Goal: Task Accomplishment & Management: Complete application form

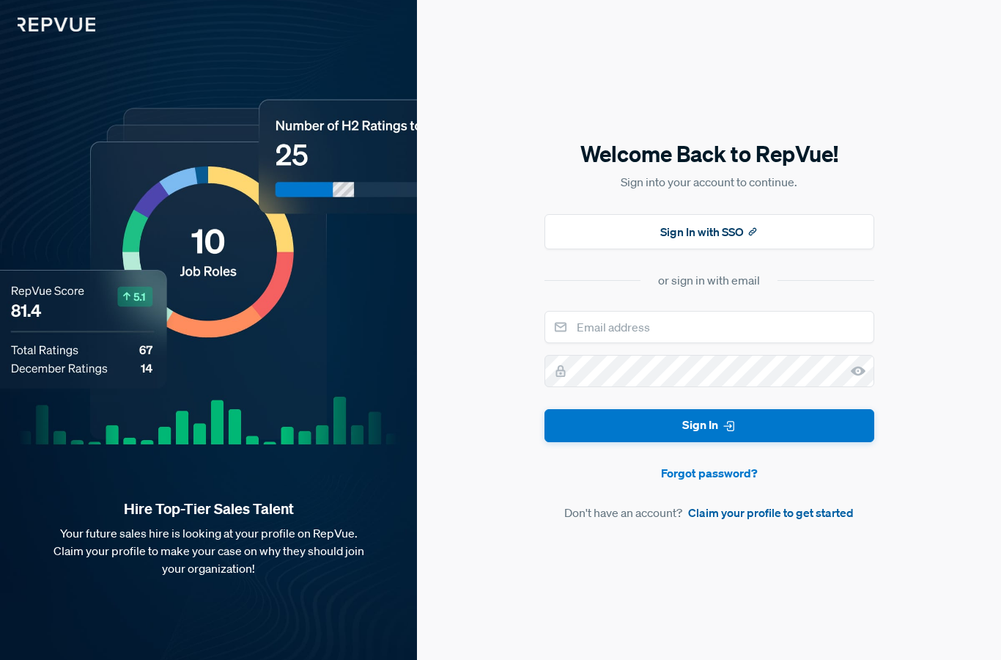
click at [768, 521] on link "Claim your profile to get started" at bounding box center [771, 512] width 166 height 18
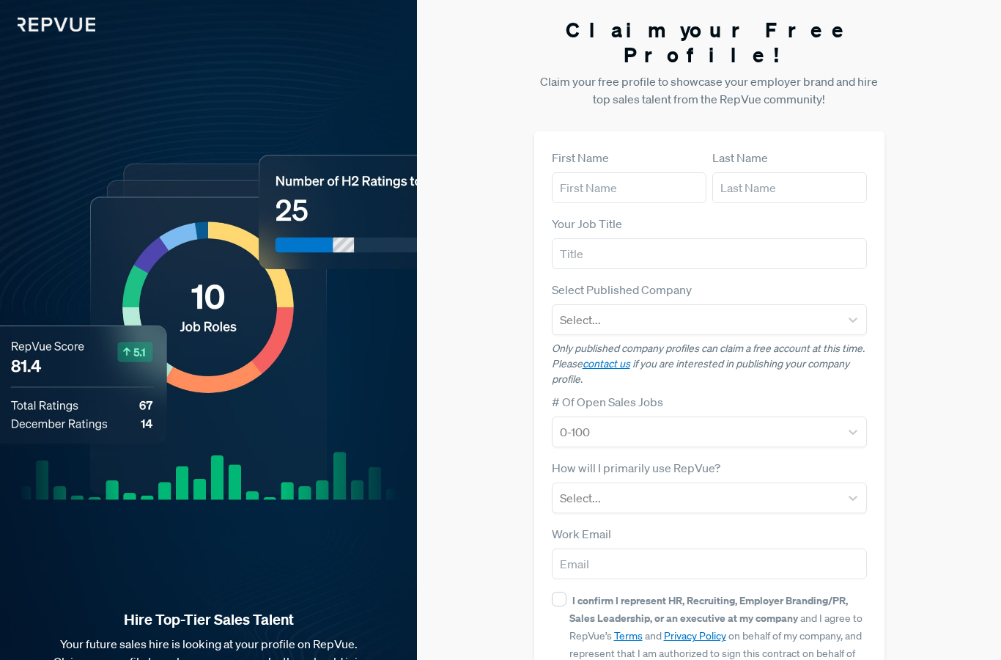
click at [594, 188] on form "First Name Last Name Your Job Title Select Published Company Select... Only pub…" at bounding box center [709, 442] width 315 height 586
click at [604, 172] on input "text" at bounding box center [629, 187] width 155 height 31
type input "[PERSON_NAME]"
type input "Account Executive"
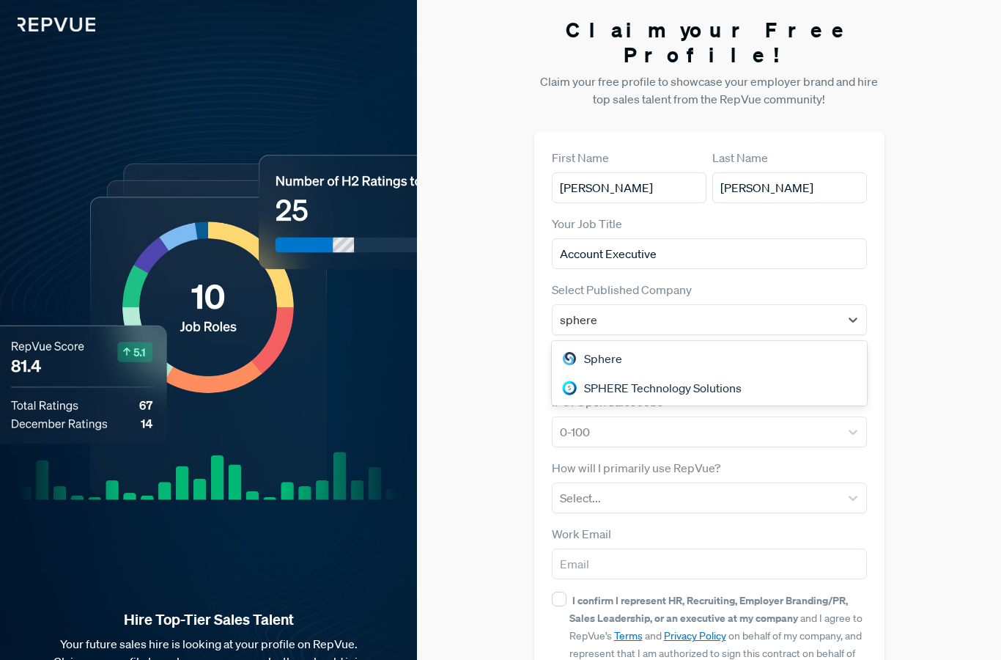
click at [654, 373] on div "SPHERE Technology Solutions" at bounding box center [709, 387] width 315 height 29
type input "sphere"
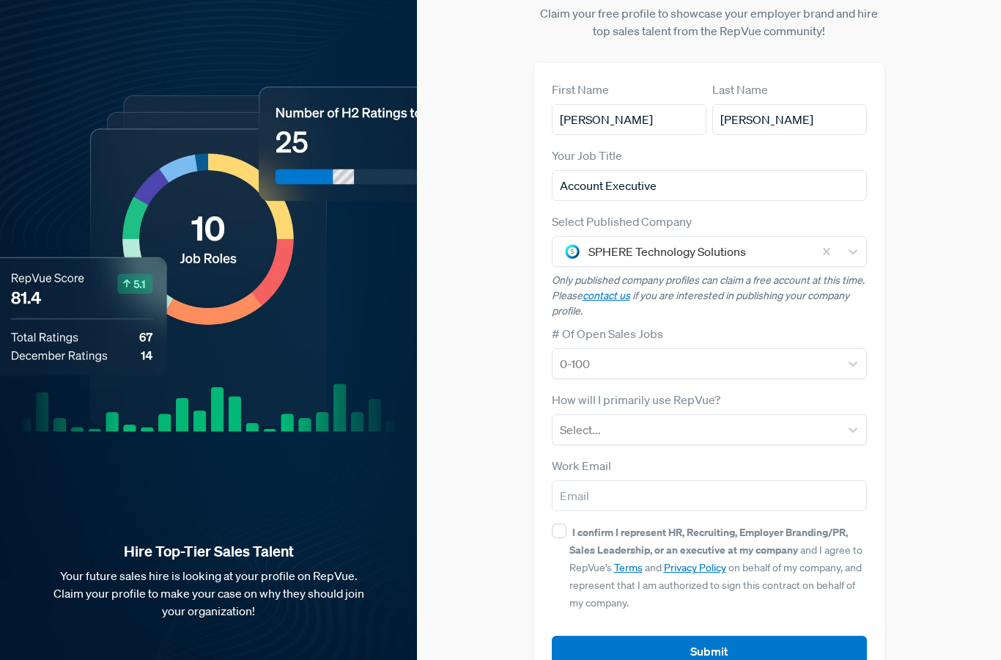
scroll to position [86, 0]
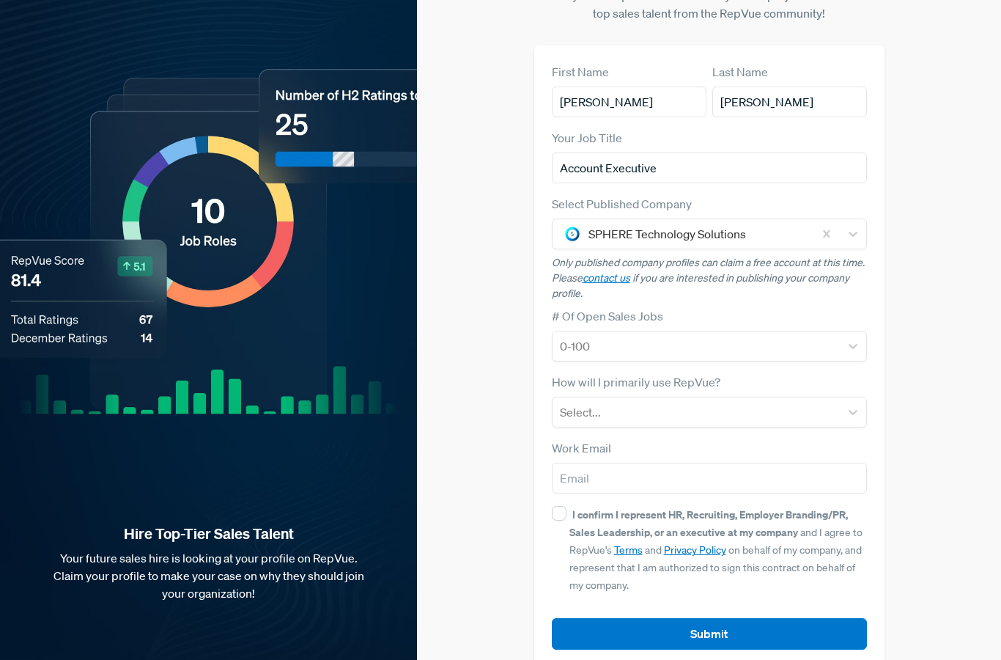
click at [934, 370] on div "Claim your Free Profile! Claim your free profile to showcase your employer bran…" at bounding box center [709, 299] width 584 height 770
click at [948, 366] on div "Claim your Free Profile! Claim your free profile to showcase your employer bran…" at bounding box center [709, 299] width 584 height 770
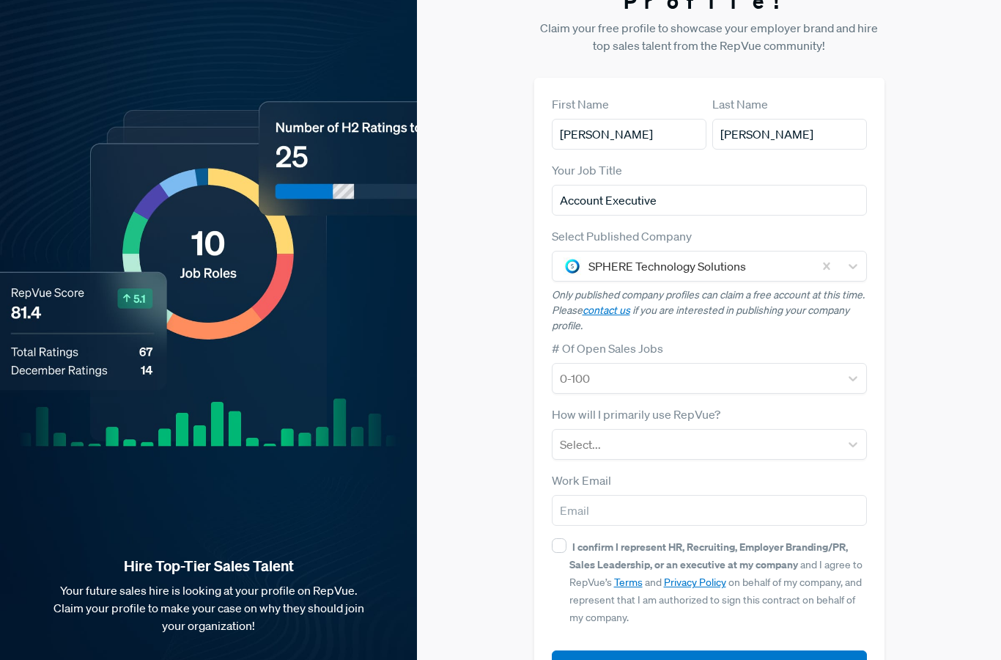
scroll to position [0, 0]
